Goal: Task Accomplishment & Management: Use online tool/utility

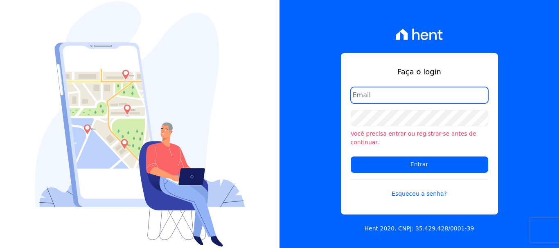
type input "documentos@fronteimoveis.com.br"
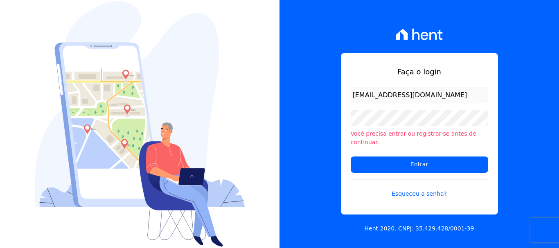
click at [448, 95] on input "documentos@fronteimoveis.com.br" at bounding box center [419, 95] width 137 height 16
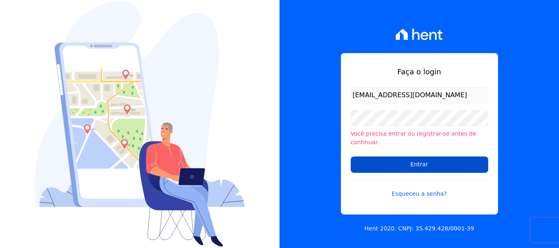
click at [426, 161] on input "Entrar" at bounding box center [419, 165] width 137 height 16
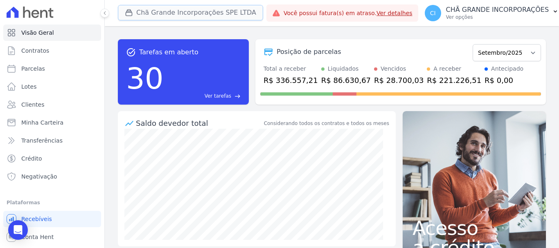
click at [146, 13] on button "Chã Grande Incorporações SPE LTDA" at bounding box center [190, 13] width 145 height 16
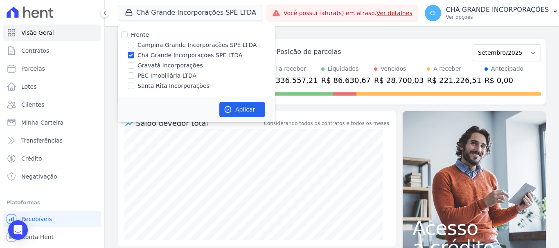
click at [142, 56] on label "Chã Grande Incorporações SPE LTDA" at bounding box center [189, 55] width 105 height 9
click at [134, 56] on input "Chã Grande Incorporações SPE LTDA" at bounding box center [131, 55] width 7 height 7
checkbox input "false"
click at [144, 65] on label "Gravatá Incorporações" at bounding box center [169, 65] width 65 height 9
click at [134, 65] on input "Gravatá Incorporações" at bounding box center [131, 65] width 7 height 7
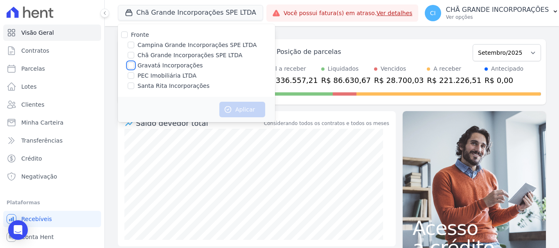
checkbox input "true"
click at [255, 113] on button "Aplicar" at bounding box center [242, 110] width 46 height 16
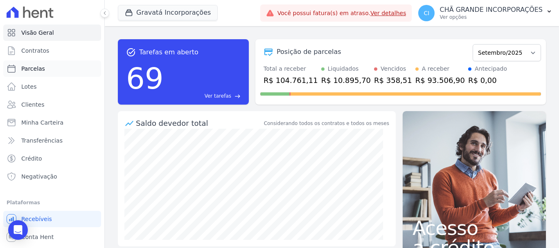
click at [26, 69] on span "Parcelas" at bounding box center [33, 69] width 24 height 8
select select
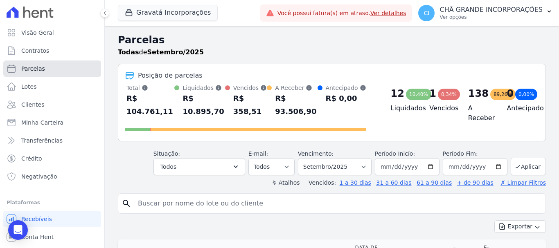
click at [51, 70] on link "Parcelas" at bounding box center [52, 69] width 98 height 16
click at [154, 196] on input "search" at bounding box center [337, 204] width 409 height 16
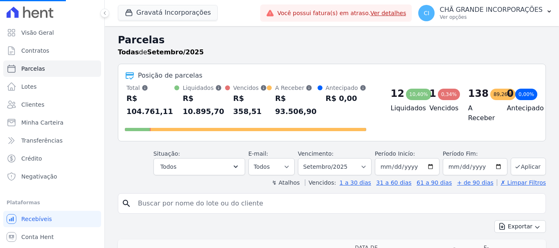
select select
click at [336, 158] on select "Filtrar por período ──────── Todos os meses Julho/2021 Agosto/2021 Setembro/202…" at bounding box center [335, 166] width 74 height 17
select select "05/2025"
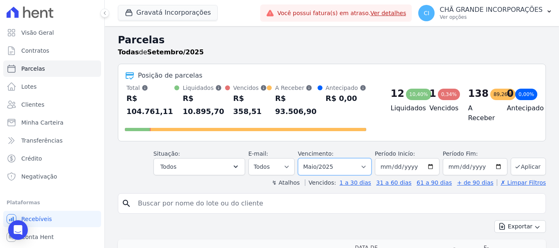
click at [303, 158] on select "Filtrar por período ──────── Todos os meses Julho/2021 Agosto/2021 Setembro/202…" at bounding box center [335, 166] width 74 height 17
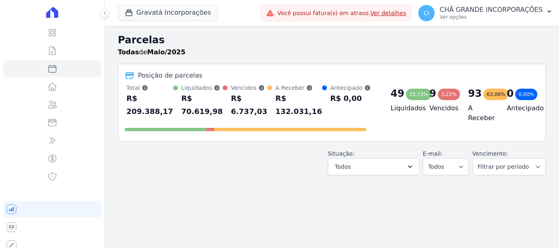
select select
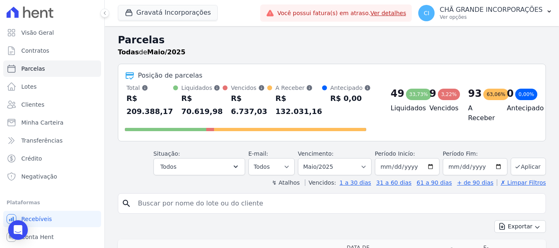
click at [264, 199] on input "search" at bounding box center [337, 204] width 409 height 16
type input "nubia"
select select
